Goal: Navigation & Orientation: Find specific page/section

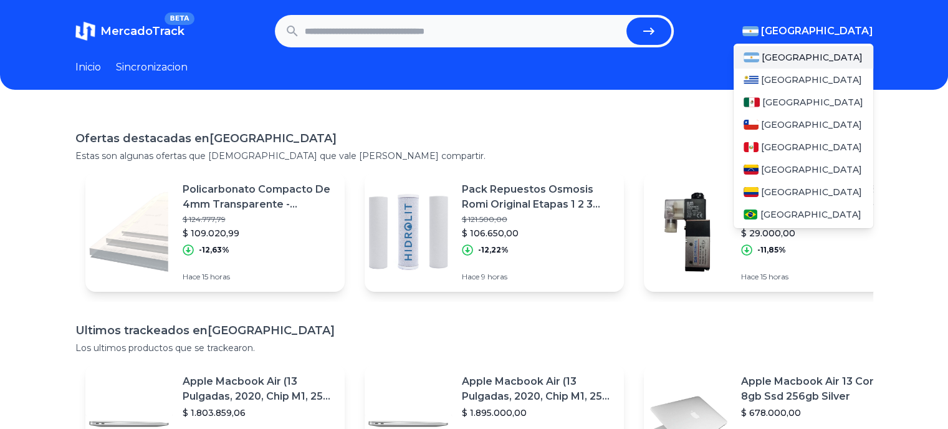
click at [863, 31] on span "[GEOGRAPHIC_DATA]" at bounding box center [817, 31] width 112 height 15
click at [788, 109] on div "[GEOGRAPHIC_DATA]" at bounding box center [804, 102] width 140 height 22
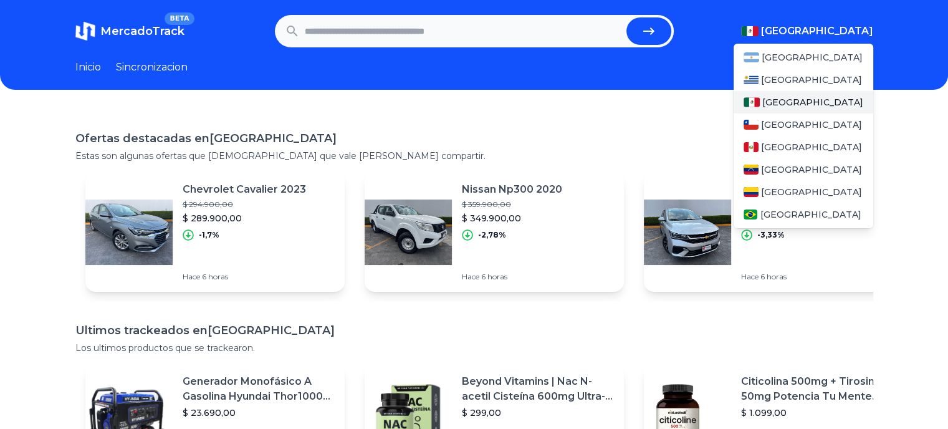
click at [794, 105] on span "[GEOGRAPHIC_DATA]" at bounding box center [812, 102] width 101 height 12
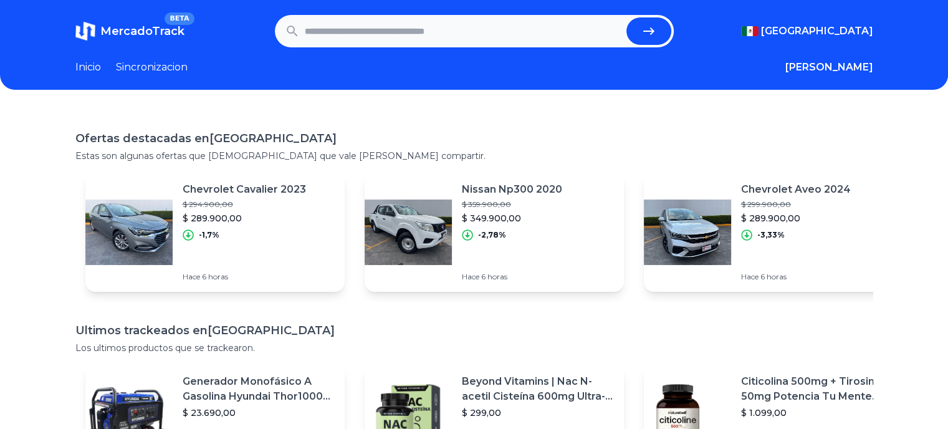
click at [175, 72] on link "Sincronizacion" at bounding box center [152, 67] width 72 height 15
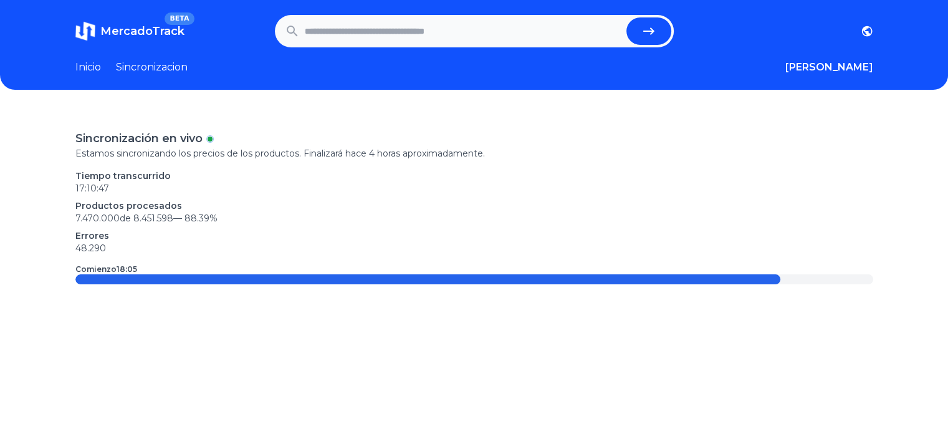
click at [94, 67] on link "Inicio" at bounding box center [88, 67] width 26 height 15
